Goal: Navigation & Orientation: Find specific page/section

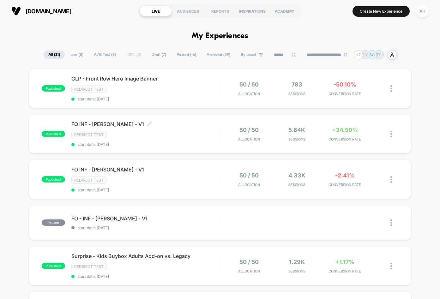
click at [188, 135] on div "Redirect Test" at bounding box center [145, 134] width 148 height 7
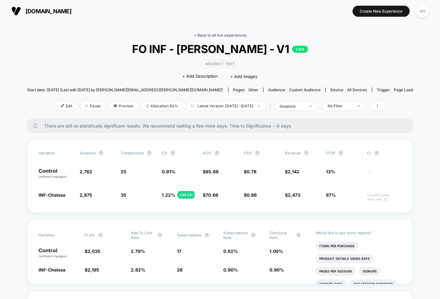
click at [233, 35] on link "< Back to all live experiences" at bounding box center [220, 35] width 52 height 5
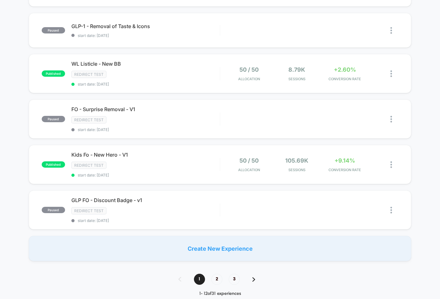
scroll to position [402, 0]
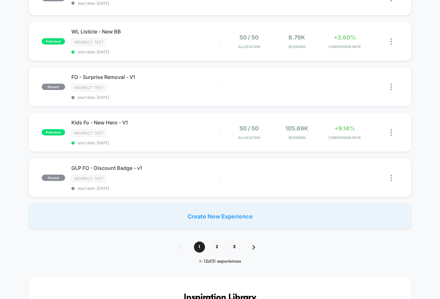
click at [51, 258] on div "**********" at bounding box center [220, 216] width 440 height 1137
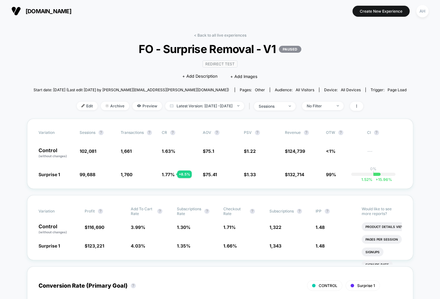
click at [214, 35] on link "< Back to all live experiences" at bounding box center [220, 35] width 52 height 5
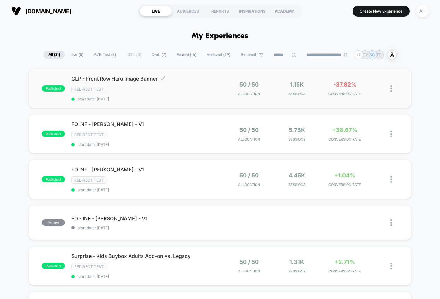
click at [204, 99] on span "start date: [DATE]" at bounding box center [145, 99] width 148 height 5
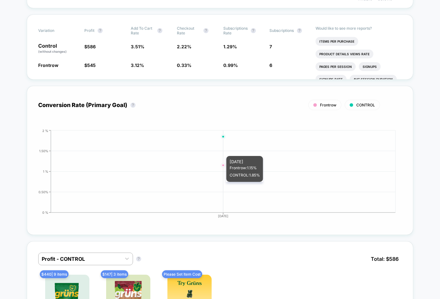
scroll to position [303, 0]
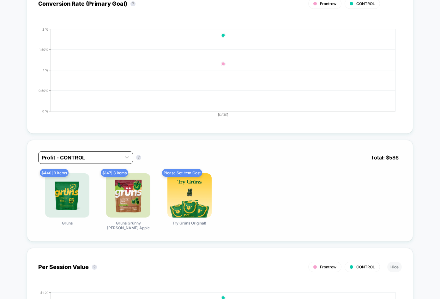
click at [107, 163] on div "Profit - CONTROL" at bounding box center [85, 157] width 95 height 13
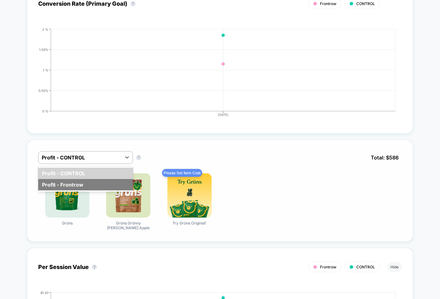
click at [87, 185] on div "Profit - Frontrow" at bounding box center [85, 184] width 95 height 11
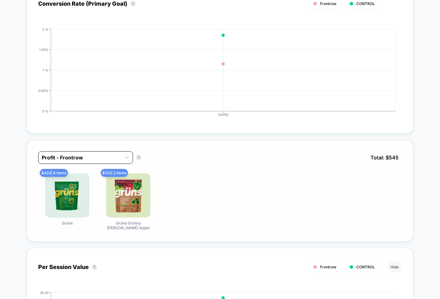
click at [92, 156] on div at bounding box center [80, 158] width 76 height 8
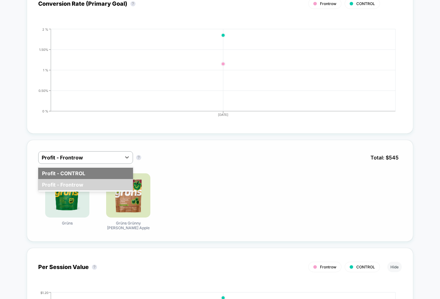
click at [88, 172] on div "Profit - CONTROL" at bounding box center [85, 173] width 95 height 11
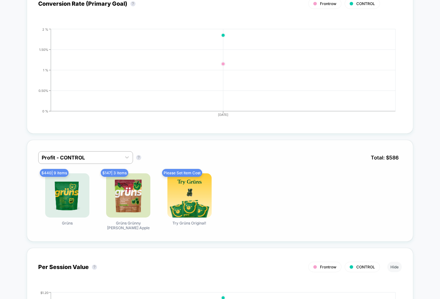
scroll to position [0, 0]
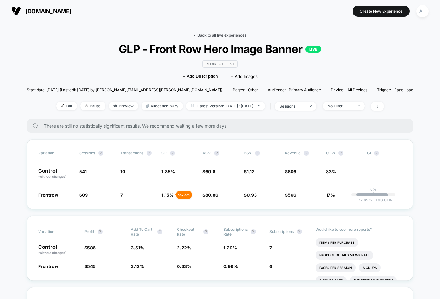
click at [217, 37] on link "< Back to all live experiences" at bounding box center [220, 35] width 52 height 5
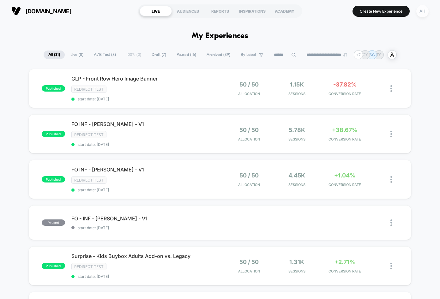
click at [425, 15] on div "AH" at bounding box center [422, 11] width 12 height 12
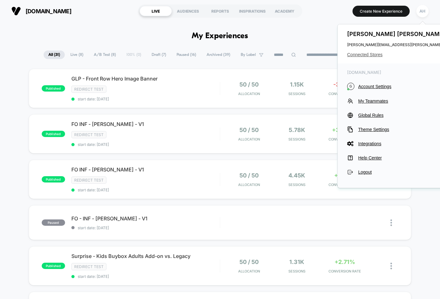
click at [368, 54] on span "Connected Stores" at bounding box center [409, 54] width 125 height 5
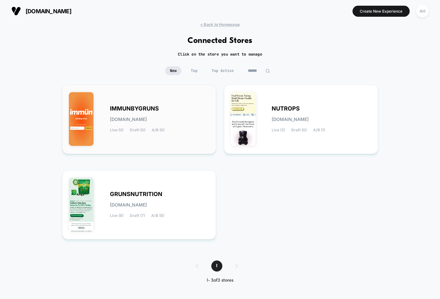
click at [176, 131] on div "IMMUNBYGRUNS [DOMAIN_NAME] Live (0) Draft (0) A/B (0)" at bounding box center [160, 119] width 100 height 26
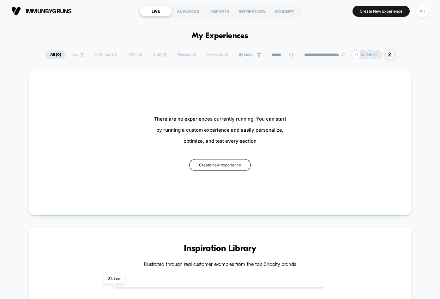
click at [408, 53] on div "**********" at bounding box center [220, 54] width 440 height 9
click at [426, 9] on div "AH" at bounding box center [422, 11] width 12 height 12
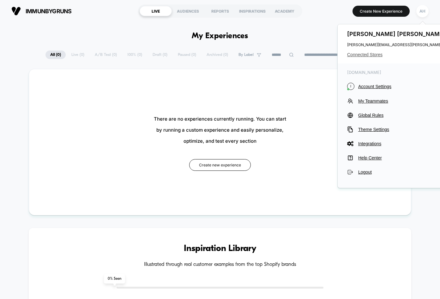
click at [376, 54] on span "Connected Stores" at bounding box center [409, 54] width 125 height 5
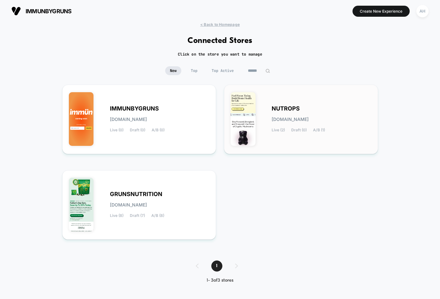
click at [315, 127] on div "NUTROPS [DOMAIN_NAME] Live (2) Draft (0) A/B (1)" at bounding box center [322, 119] width 100 height 26
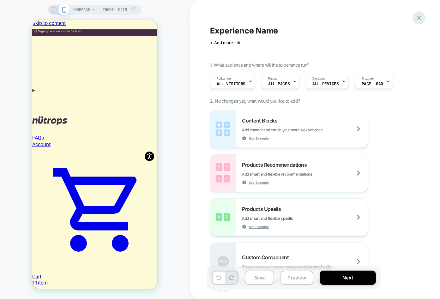
click at [421, 18] on icon at bounding box center [419, 18] width 9 height 9
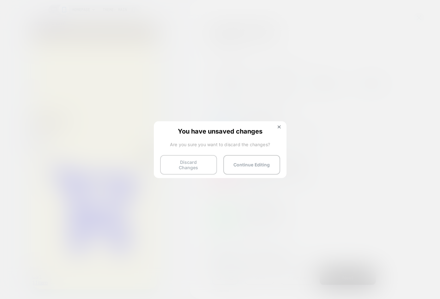
click at [196, 159] on button "Discard Changes" at bounding box center [188, 165] width 57 height 20
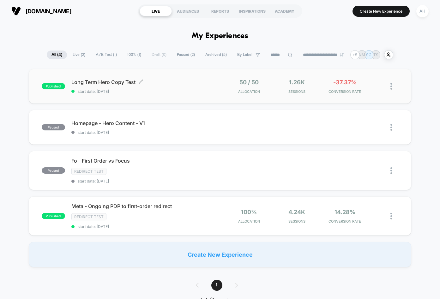
click at [179, 87] on div "Long Term Hero Copy Test Click to edit experience details Click to edit experie…" at bounding box center [145, 86] width 148 height 15
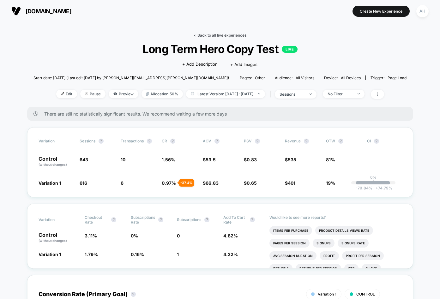
click at [214, 36] on link "< Back to all live experiences" at bounding box center [220, 35] width 52 height 5
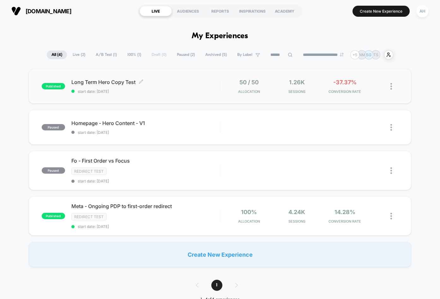
click at [184, 85] on span "Long Term Hero Copy Test Click to edit experience details" at bounding box center [145, 82] width 148 height 6
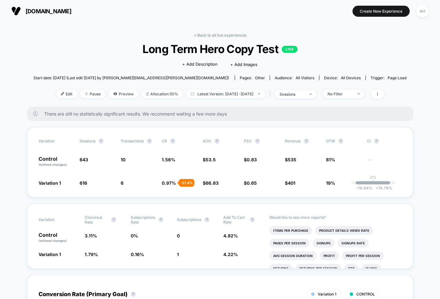
click at [215, 34] on link "< Back to all live experiences" at bounding box center [220, 35] width 52 height 5
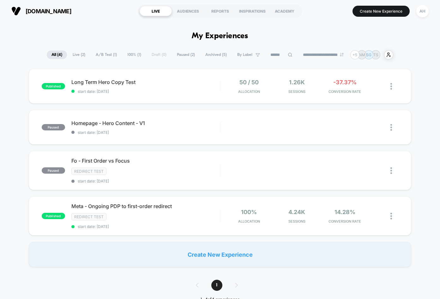
click at [179, 56] on span "Paused ( 2 )" at bounding box center [185, 55] width 27 height 9
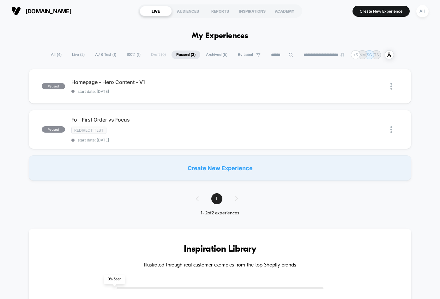
click at [214, 57] on span "Archived ( 5 )" at bounding box center [216, 55] width 31 height 9
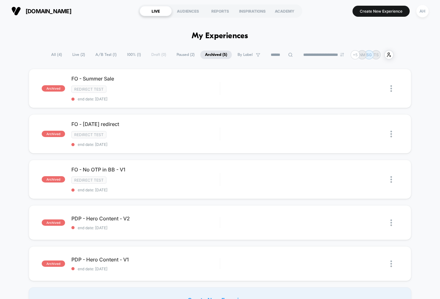
click at [178, 54] on span "Paused ( 2 )" at bounding box center [185, 55] width 27 height 9
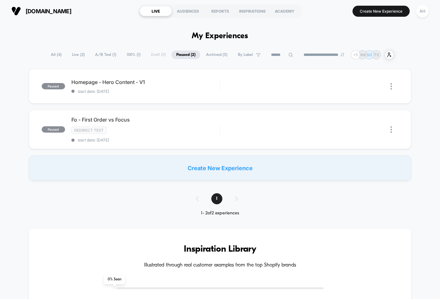
click at [57, 51] on span "All ( 4 )" at bounding box center [56, 55] width 20 height 9
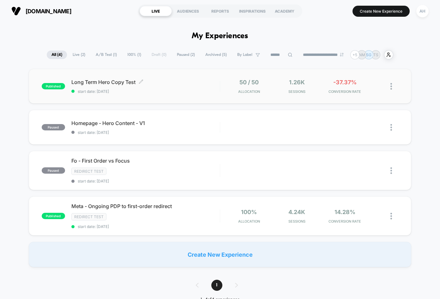
click at [185, 92] on span "start date: [DATE]" at bounding box center [145, 91] width 148 height 5
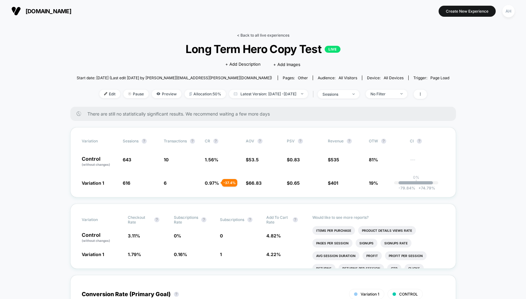
click at [257, 33] on link "< Back to all live experiences" at bounding box center [263, 35] width 52 height 5
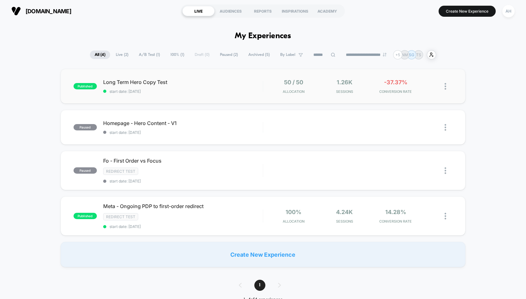
click at [224, 77] on div "published Long Term Hero Copy Test start date: [DATE] 50 / 50 Allocation 1.26k …" at bounding box center [264, 86] width 406 height 35
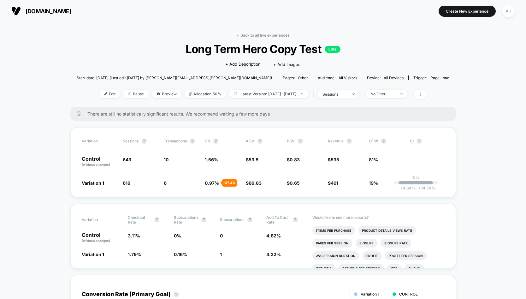
click at [253, 33] on link "< Back to all live experiences" at bounding box center [263, 35] width 52 height 5
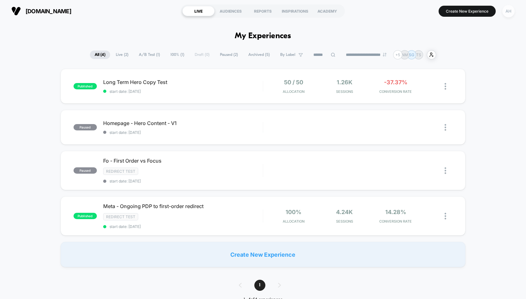
click at [440, 9] on div "AH" at bounding box center [509, 11] width 12 height 12
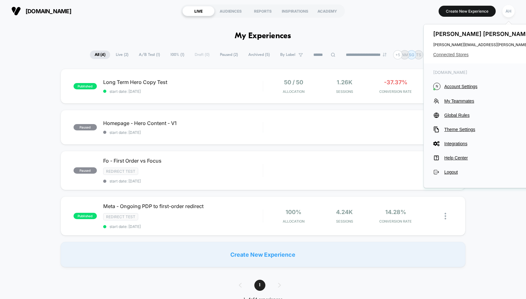
click at [440, 57] on span "Connected Stores" at bounding box center [496, 54] width 125 height 5
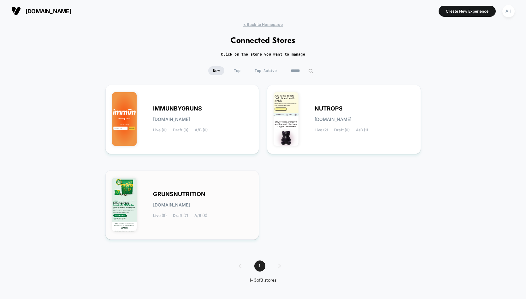
click at [187, 222] on div "GRUNSNUTRITION [DOMAIN_NAME] Live (8) Draft (7) A/B (8)" at bounding box center [182, 205] width 141 height 56
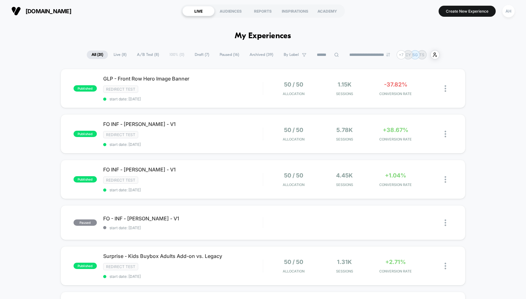
click at [113, 56] on span "Live ( 8 )" at bounding box center [120, 55] width 22 height 9
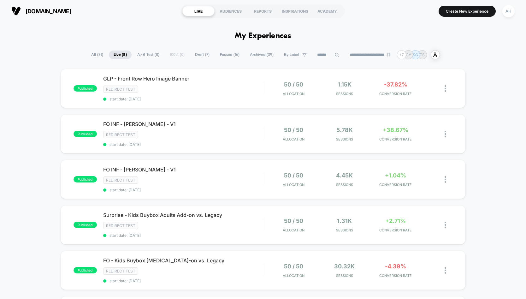
click at [93, 53] on span "All ( 31 )" at bounding box center [97, 55] width 21 height 9
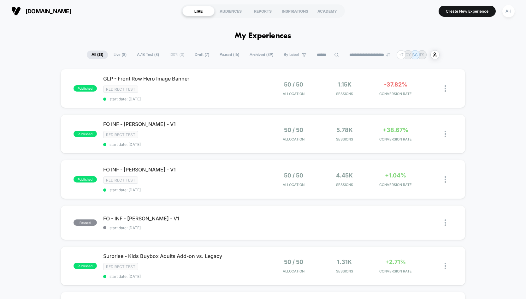
click at [117, 55] on span "Live ( 8 )" at bounding box center [120, 55] width 22 height 9
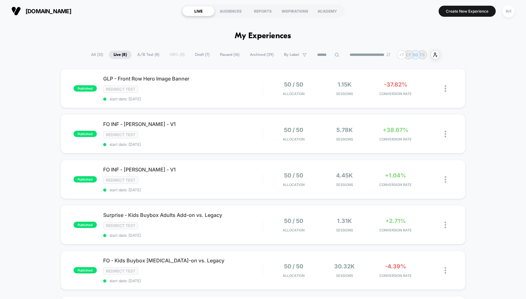
click at [91, 54] on span "All ( 31 )" at bounding box center [97, 55] width 21 height 9
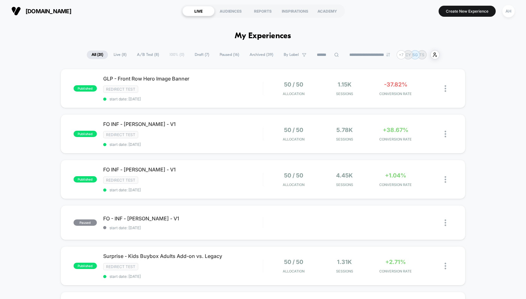
click at [115, 20] on div "[DOMAIN_NAME] LIVE AUDIENCES REPORTS INSPIRATIONS ACADEMY Create New Experience…" at bounding box center [263, 11] width 526 height 22
click at [211, 138] on div "Redirect Test" at bounding box center [183, 134] width 160 height 7
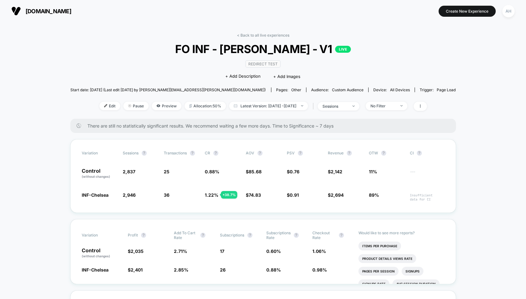
click at [244, 33] on link "< Back to all live experiences" at bounding box center [263, 35] width 52 height 5
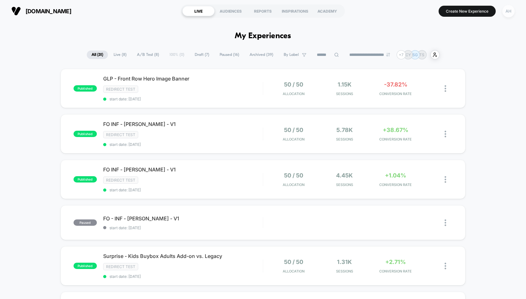
click at [508, 14] on div "AH" at bounding box center [509, 11] width 12 height 12
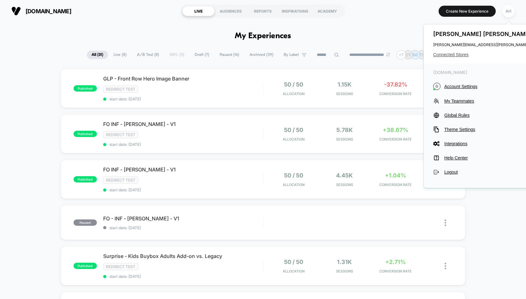
click at [452, 53] on span "Connected Stores" at bounding box center [496, 54] width 125 height 5
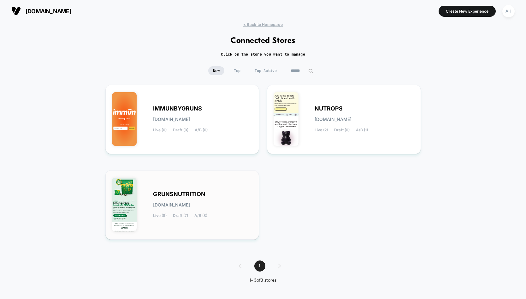
click at [209, 177] on div "GRUNSNUTRITION [DOMAIN_NAME] Live (8) Draft (7) A/B (8)" at bounding box center [182, 205] width 141 height 56
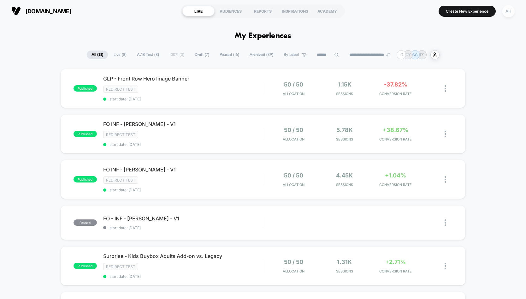
click at [503, 14] on div "AH" at bounding box center [509, 11] width 12 height 12
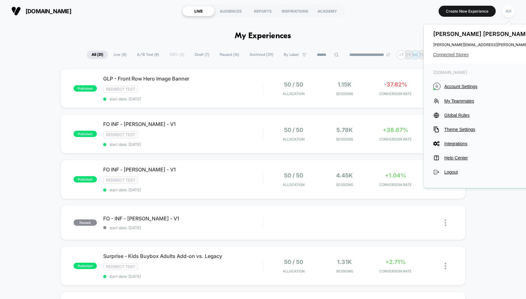
click at [448, 57] on span "Connected Stores" at bounding box center [496, 54] width 125 height 5
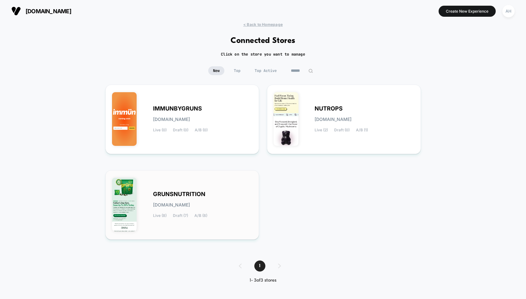
click at [208, 192] on div "GRUNSNUTRITION [DOMAIN_NAME] Live (8) Draft (7) A/B (8)" at bounding box center [203, 205] width 100 height 26
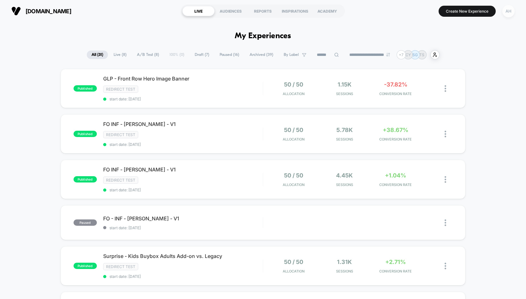
click at [510, 13] on div "AH" at bounding box center [509, 11] width 12 height 12
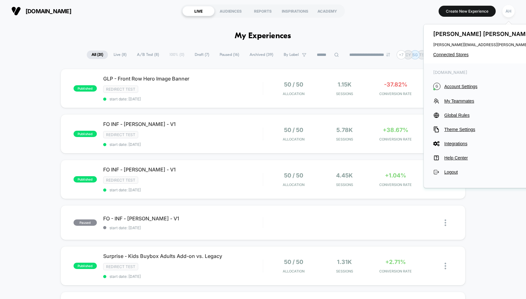
click at [454, 51] on div "Andrew Hernandez andrew.hernandez@gruns.co Connected Stores" at bounding box center [496, 43] width 144 height 39
click at [453, 54] on span "Connected Stores" at bounding box center [496, 54] width 125 height 5
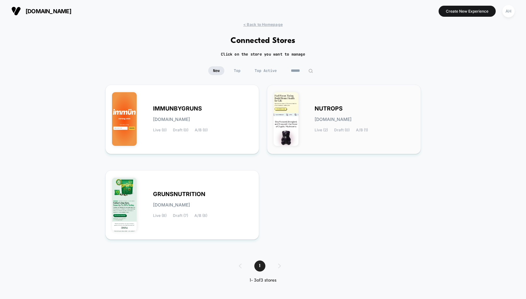
click at [378, 120] on div "NUTROPS [DOMAIN_NAME] Live (2) Draft (0) A/B (1)" at bounding box center [365, 119] width 100 height 26
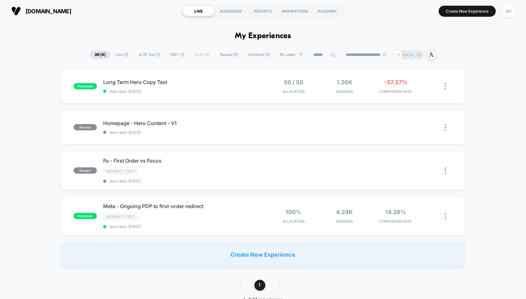
scroll to position [4, 0]
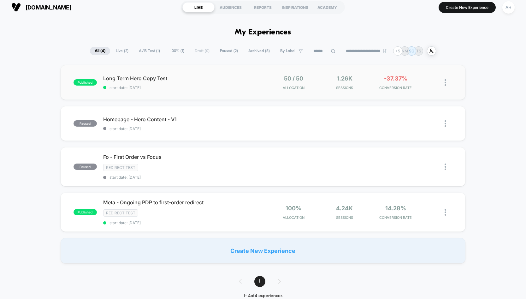
click at [210, 73] on div "published Long Term Hero Copy Test start date: [DATE] 50 / 50 Allocation 1.26k …" at bounding box center [264, 82] width 406 height 35
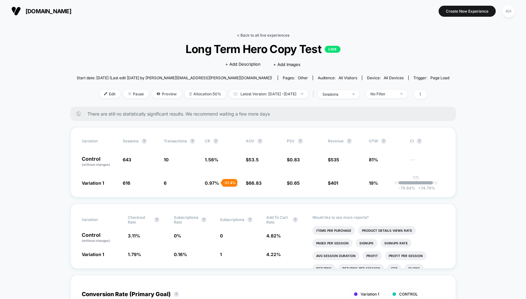
drag, startPoint x: 268, startPoint y: 29, endPoint x: 266, endPoint y: 33, distance: 4.0
click at [266, 33] on link "< Back to all live experiences" at bounding box center [263, 35] width 52 height 5
